Goal: Check status: Check status

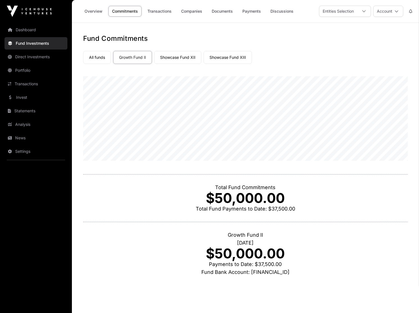
click at [95, 58] on link "All funds" at bounding box center [97, 57] width 28 height 13
click at [93, 10] on link "Overview" at bounding box center [93, 11] width 25 height 11
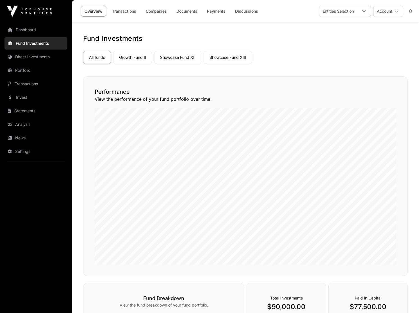
click at [124, 14] on link "Transactions" at bounding box center [123, 11] width 31 height 11
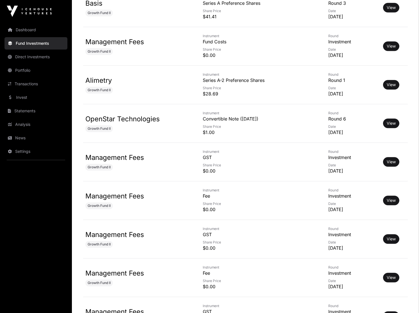
scroll to position [2755, 0]
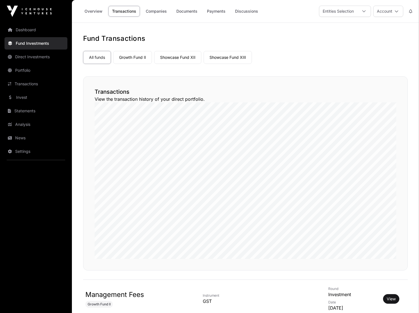
scroll to position [2755, 0]
